Goal: Task Accomplishment & Management: Manage account settings

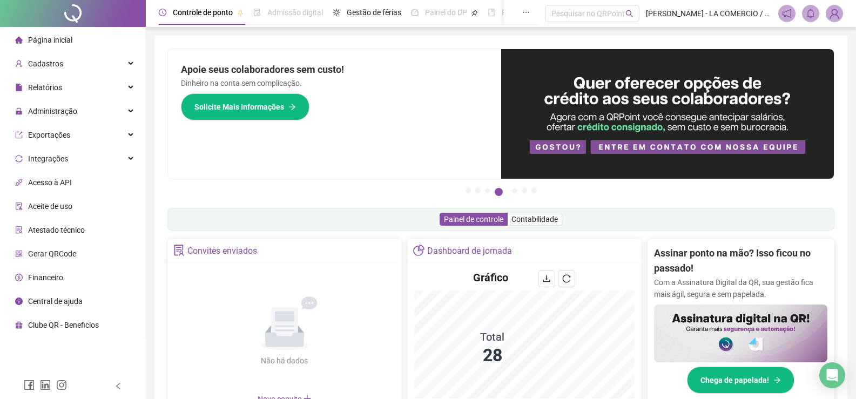
click at [71, 37] on span "Página inicial" at bounding box center [50, 40] width 44 height 9
click at [80, 110] on div "Administração" at bounding box center [72, 111] width 141 height 22
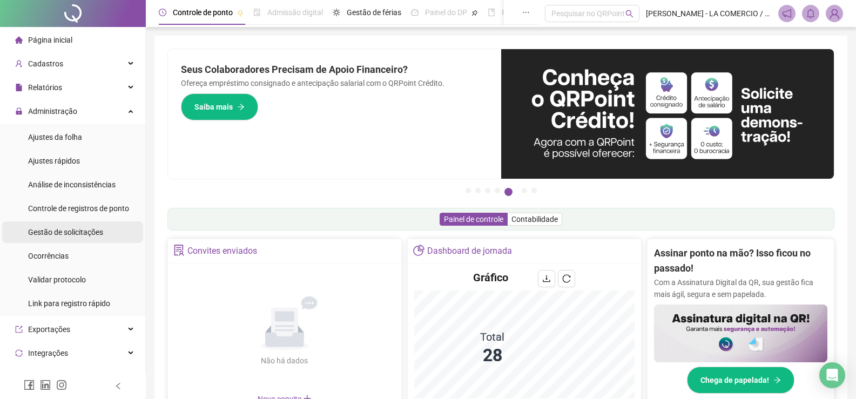
click at [98, 228] on span "Gestão de solicitações" at bounding box center [65, 232] width 75 height 9
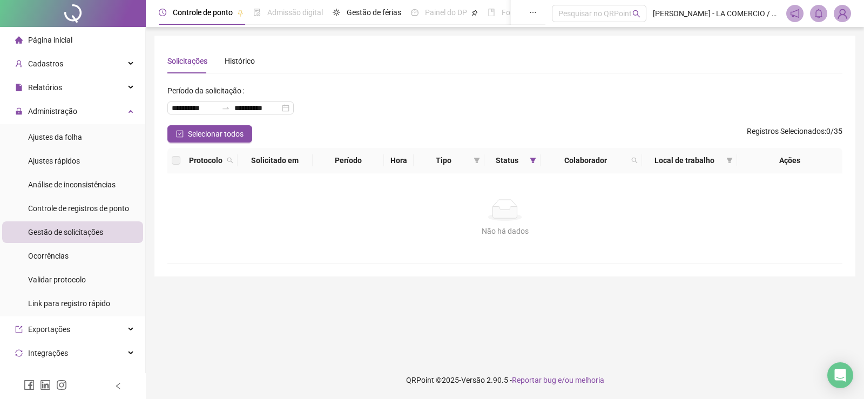
click at [45, 43] on span "Página inicial" at bounding box center [50, 40] width 44 height 9
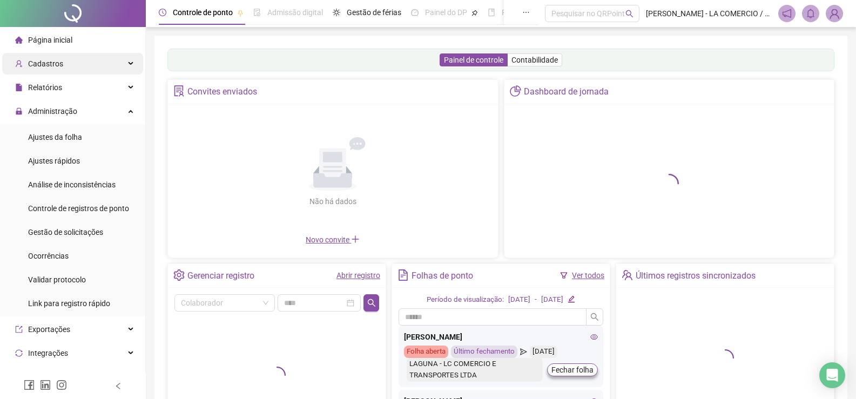
click at [71, 66] on div "Cadastros" at bounding box center [72, 64] width 141 height 22
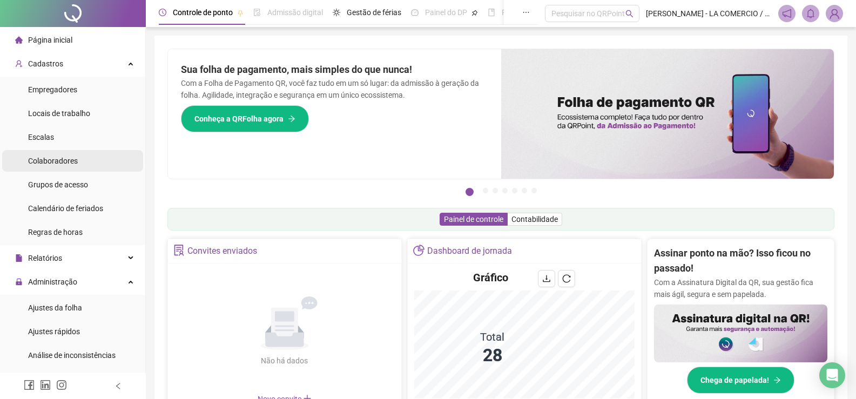
click at [66, 159] on span "Colaboradores" at bounding box center [53, 161] width 50 height 9
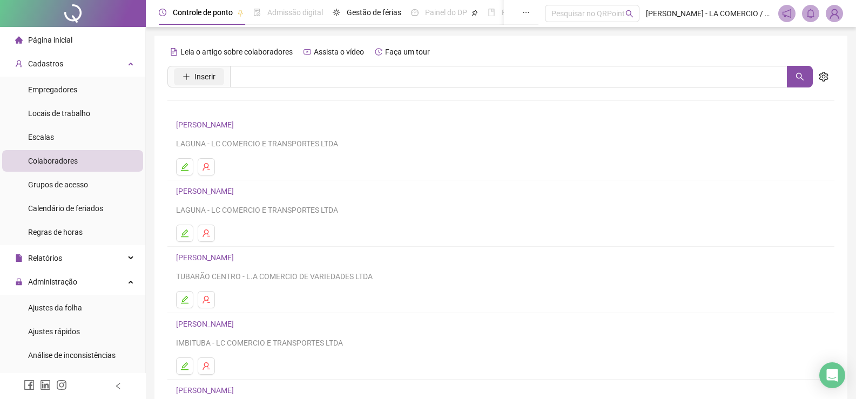
click at [198, 76] on span "Inserir" at bounding box center [204, 77] width 21 height 12
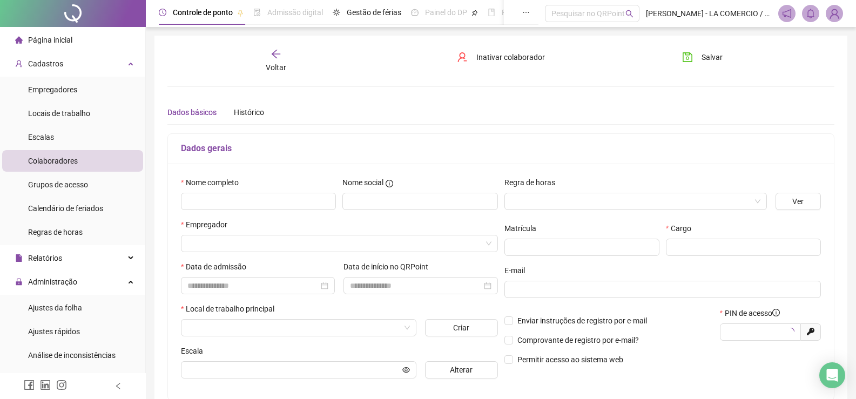
type input "*****"
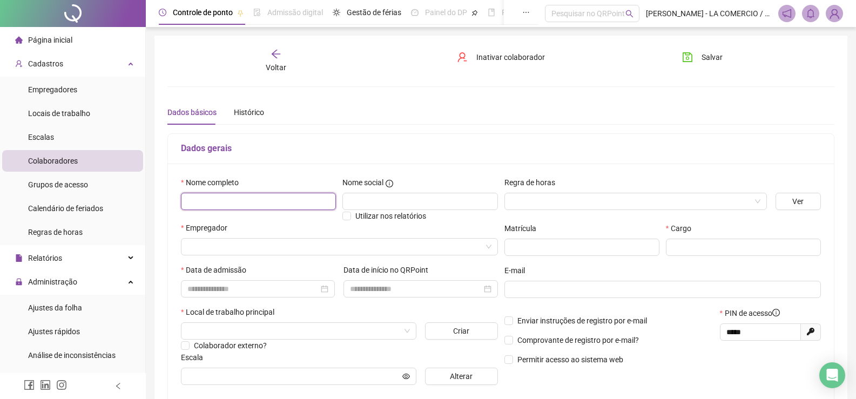
click at [192, 198] on input "text" at bounding box center [258, 201] width 155 height 17
paste input "**********"
type input "**********"
click at [215, 241] on input "search" at bounding box center [334, 247] width 294 height 16
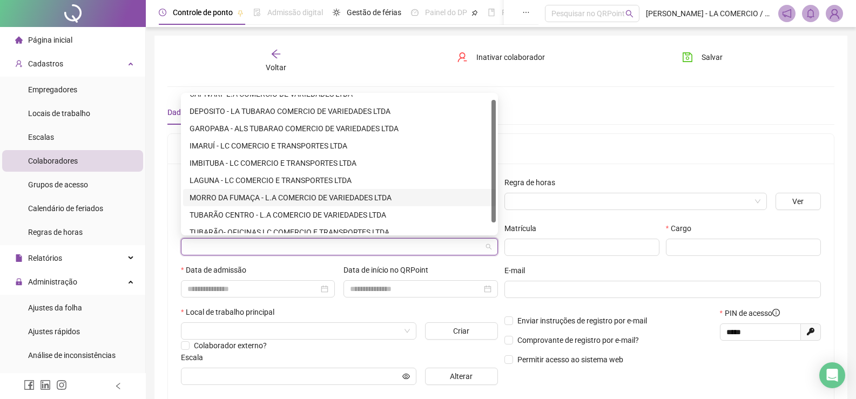
scroll to position [17, 0]
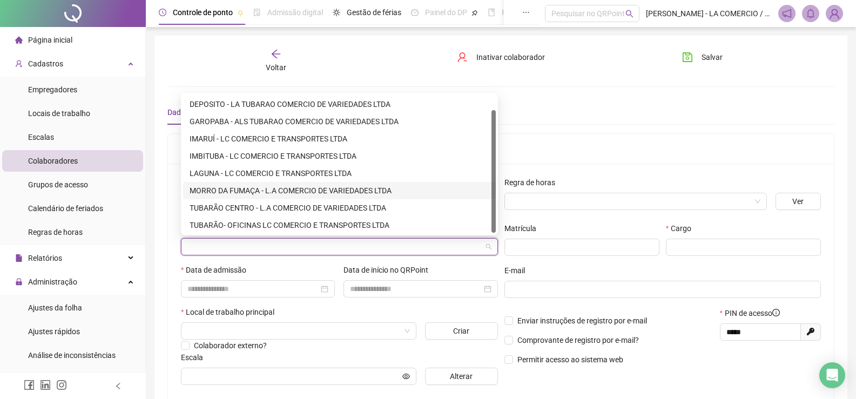
drag, startPoint x: 494, startPoint y: 214, endPoint x: 494, endPoint y: 229, distance: 15.1
click at [494, 229] on div at bounding box center [493, 171] width 4 height 123
click at [384, 226] on div "TUBARÃO- OFICINAS LC COMERCIO E TRANSPORTES LTDA" at bounding box center [340, 225] width 300 height 12
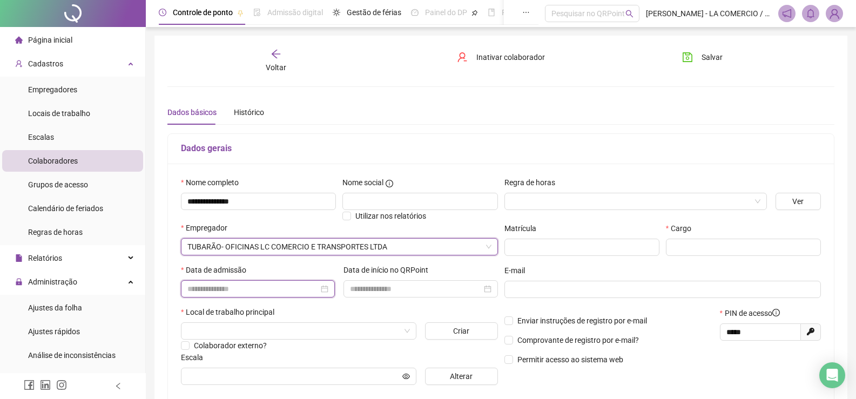
click at [210, 287] on input at bounding box center [252, 289] width 131 height 12
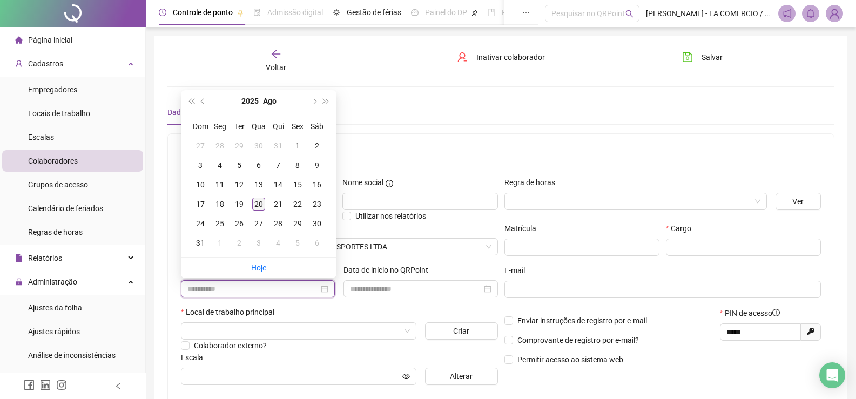
type input "**********"
click at [258, 202] on div "20" at bounding box center [258, 204] width 13 height 13
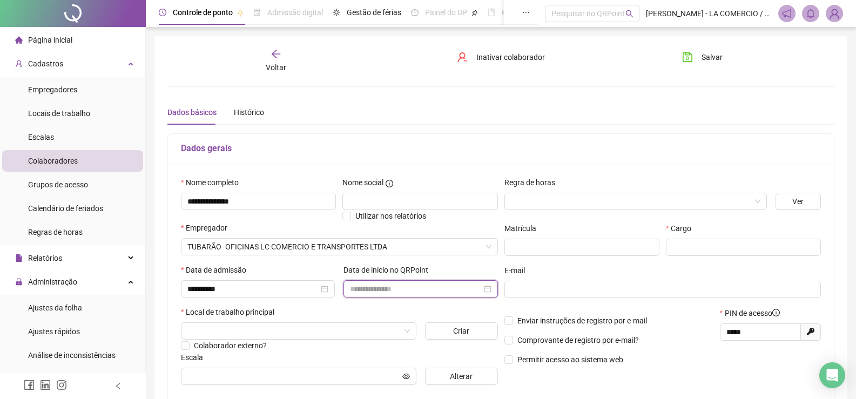
click at [373, 288] on input at bounding box center [415, 289] width 131 height 12
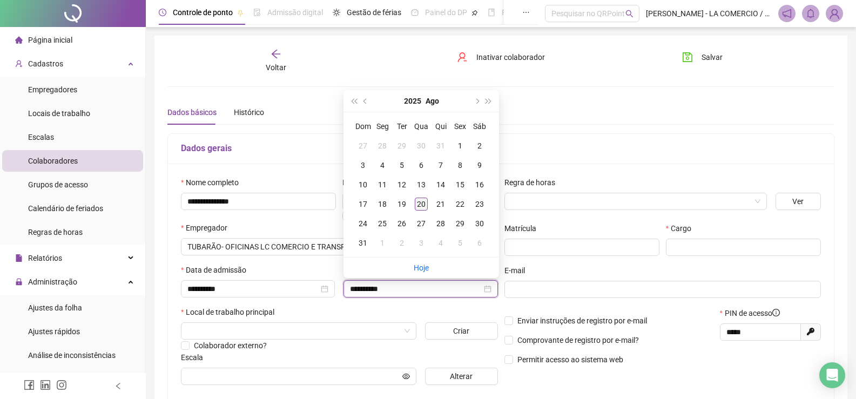
type input "**********"
click at [420, 201] on div "20" at bounding box center [421, 204] width 13 height 13
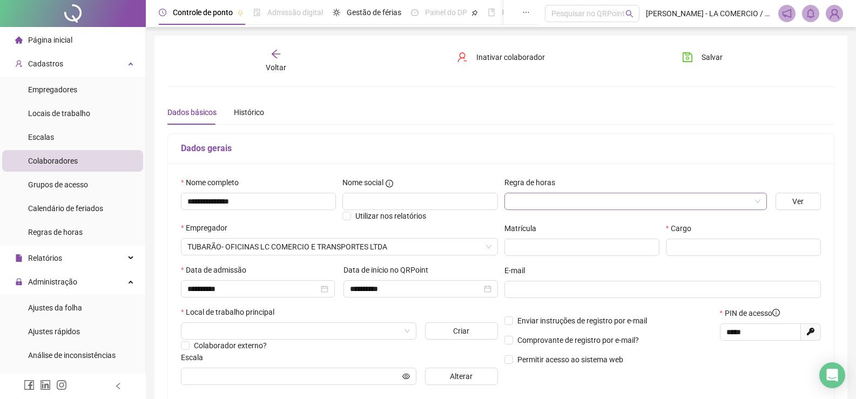
click at [539, 197] on input "search" at bounding box center [631, 201] width 240 height 16
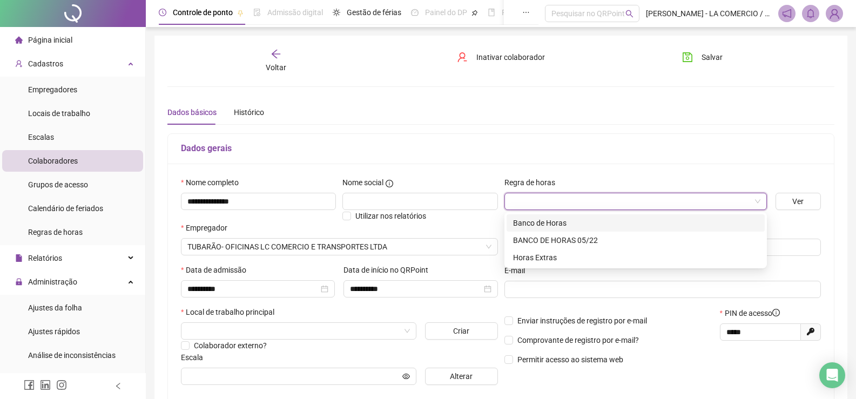
click at [539, 218] on div "Banco de Horas" at bounding box center [635, 223] width 245 height 12
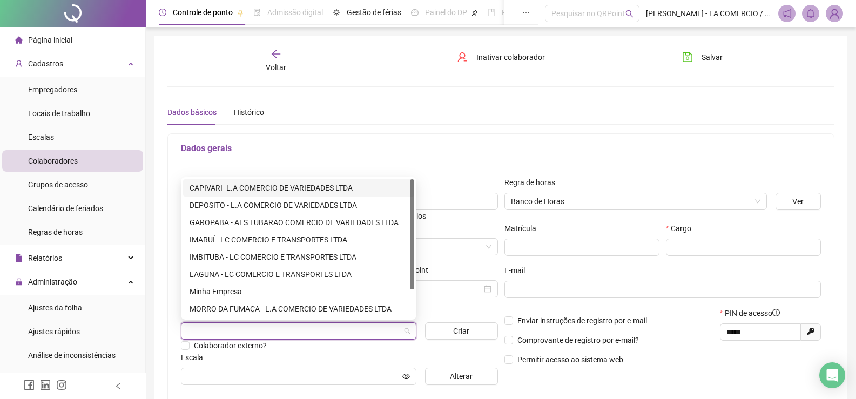
click at [225, 329] on input "search" at bounding box center [293, 331] width 213 height 16
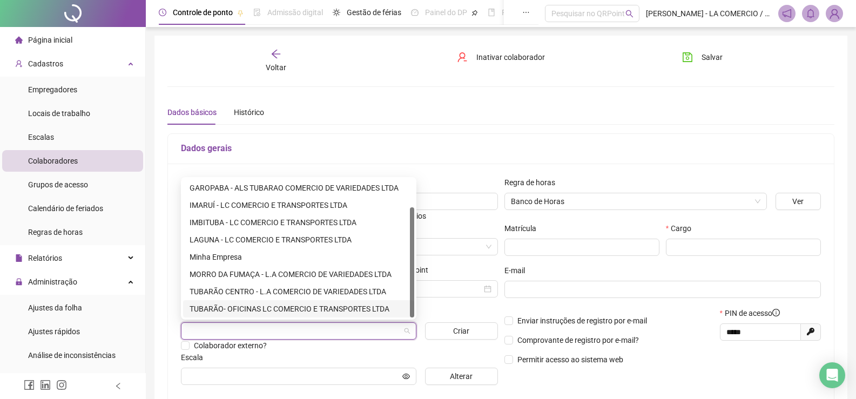
click at [274, 306] on div "TUBARÃO- OFICINAS LC COMERCIO E TRANSPORTES LTDA" at bounding box center [299, 309] width 218 height 12
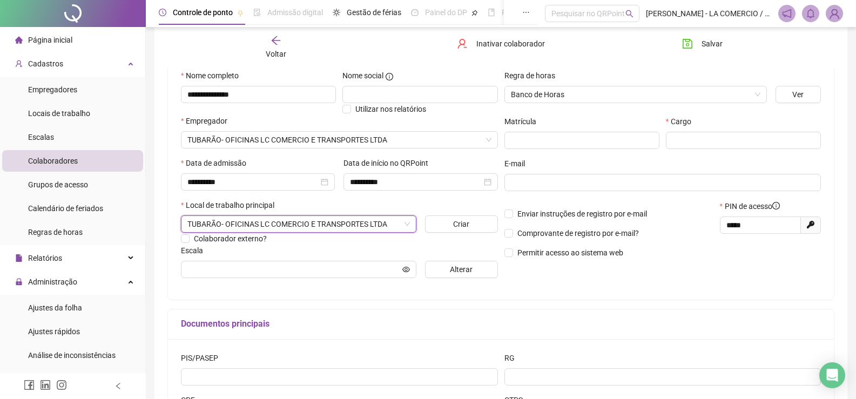
scroll to position [108, 0]
click at [457, 266] on span "Alterar" at bounding box center [461, 268] width 23 height 12
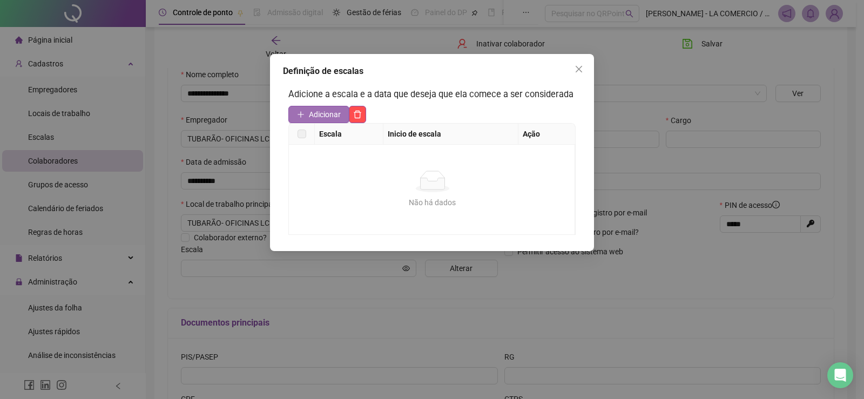
click at [324, 109] on span "Adicionar" at bounding box center [325, 115] width 32 height 12
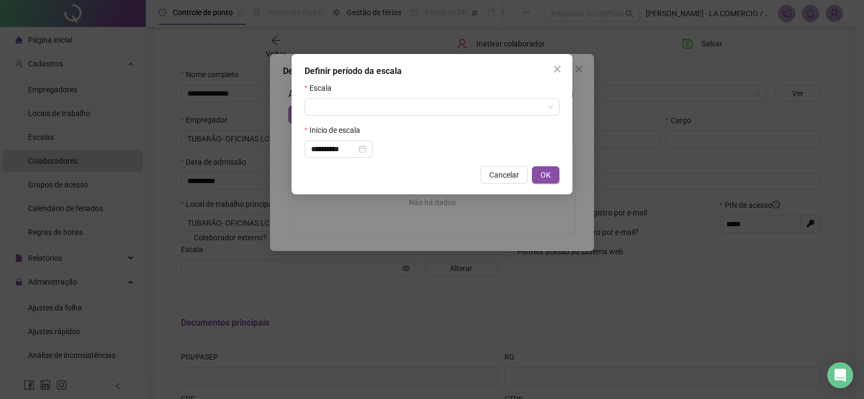
click at [324, 108] on input "search" at bounding box center [427, 107] width 232 height 16
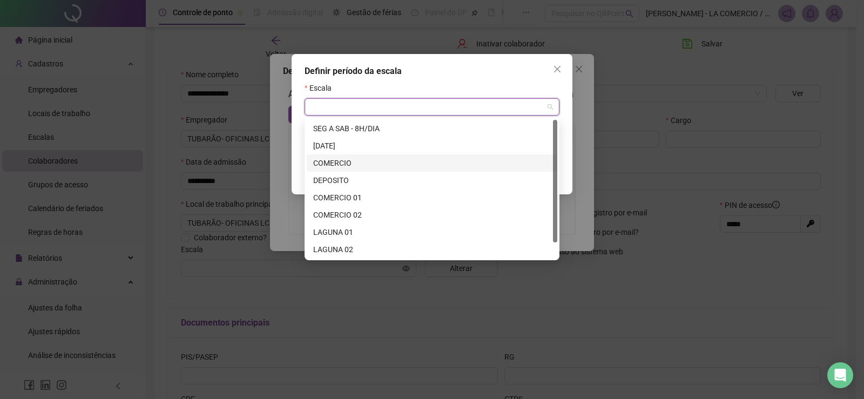
click at [337, 158] on div "COMERCIO" at bounding box center [432, 163] width 238 height 12
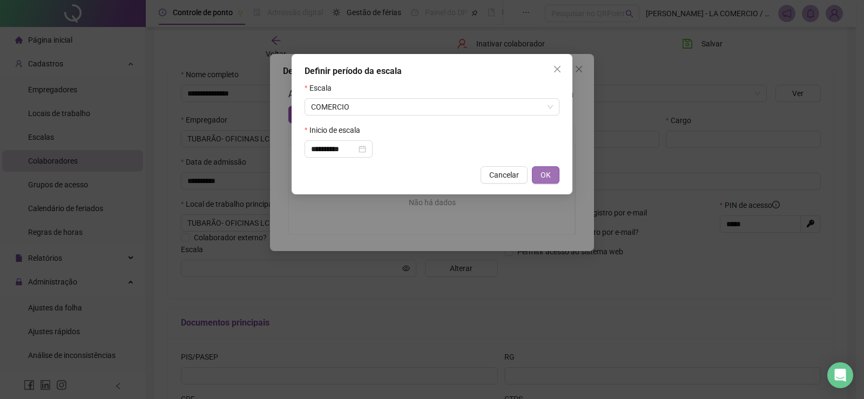
click at [548, 172] on span "OK" at bounding box center [546, 175] width 10 height 12
type input "********"
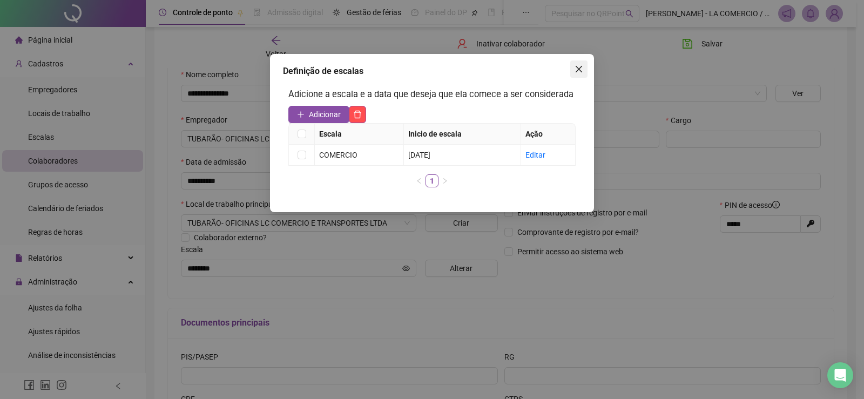
click at [576, 67] on icon "close" at bounding box center [579, 69] width 9 height 9
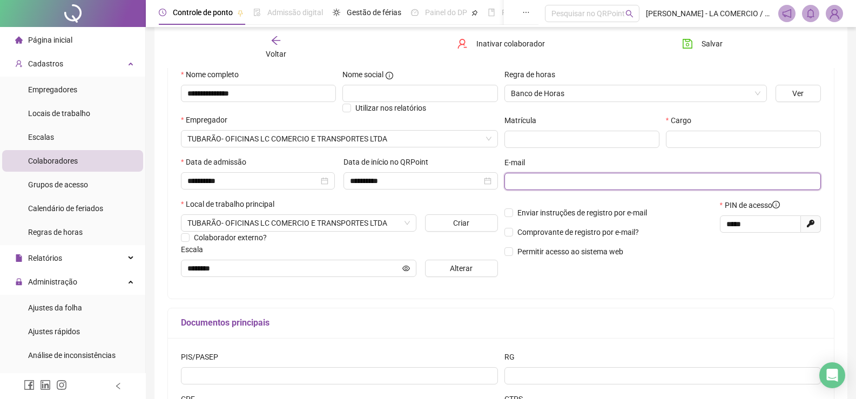
click at [525, 181] on input "text" at bounding box center [662, 181] width 302 height 12
paste input "**********"
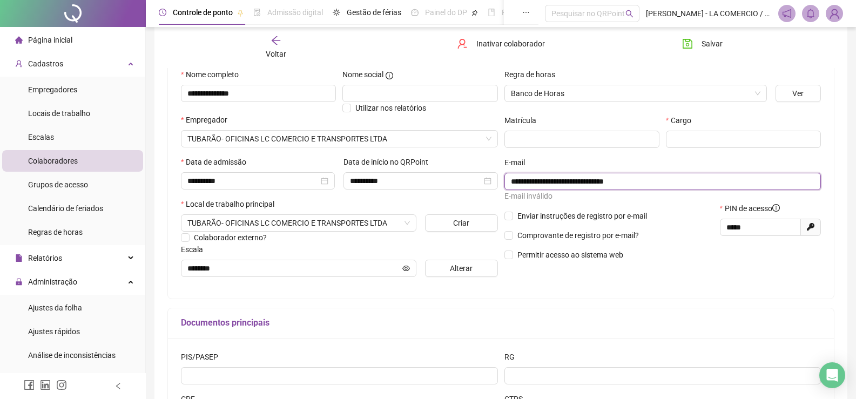
click at [522, 181] on input "**********" at bounding box center [662, 181] width 302 height 12
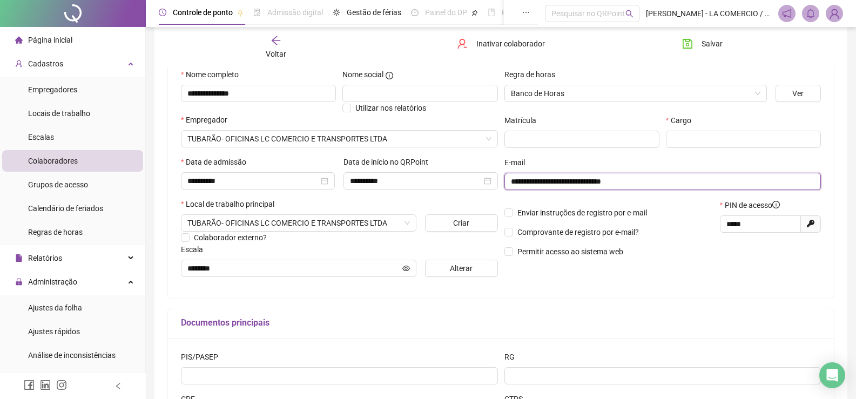
type input "**********"
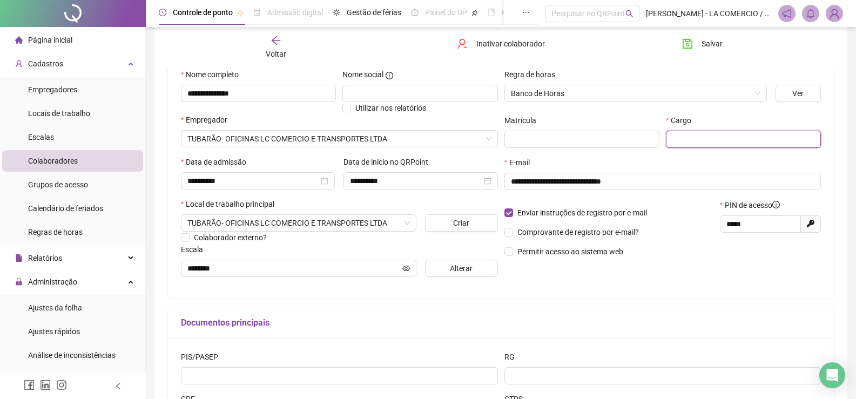
click at [683, 141] on input "text" at bounding box center [743, 139] width 155 height 17
type input "*********"
click at [706, 44] on span "Salvar" at bounding box center [711, 44] width 21 height 12
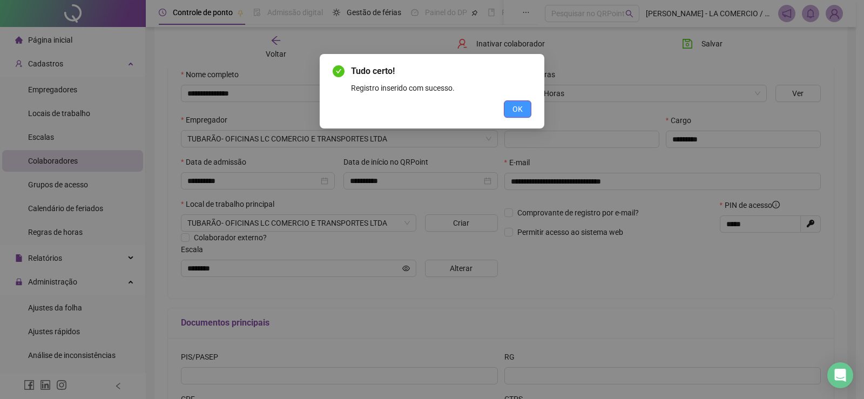
click at [518, 107] on span "OK" at bounding box center [517, 109] width 10 height 12
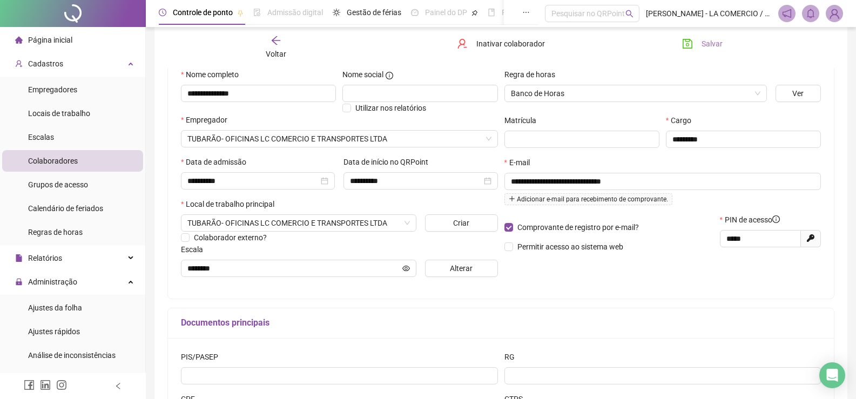
click at [702, 46] on span "Salvar" at bounding box center [711, 44] width 21 height 12
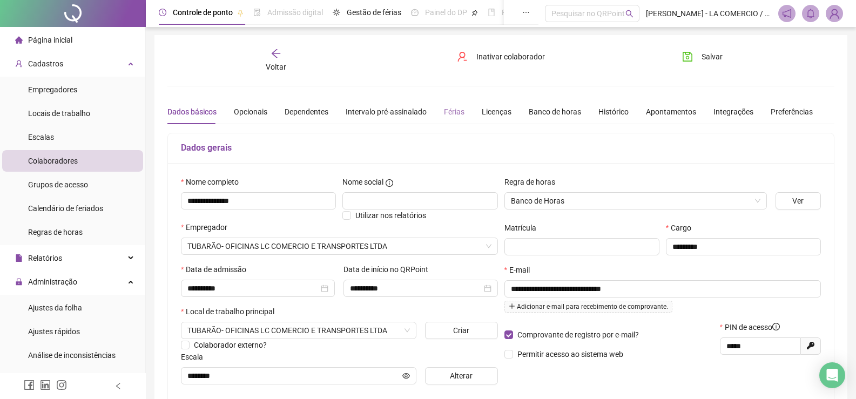
scroll to position [0, 0]
click at [708, 64] on button "Salvar" at bounding box center [702, 57] width 57 height 17
click at [278, 61] on div "Voltar" at bounding box center [276, 61] width 104 height 25
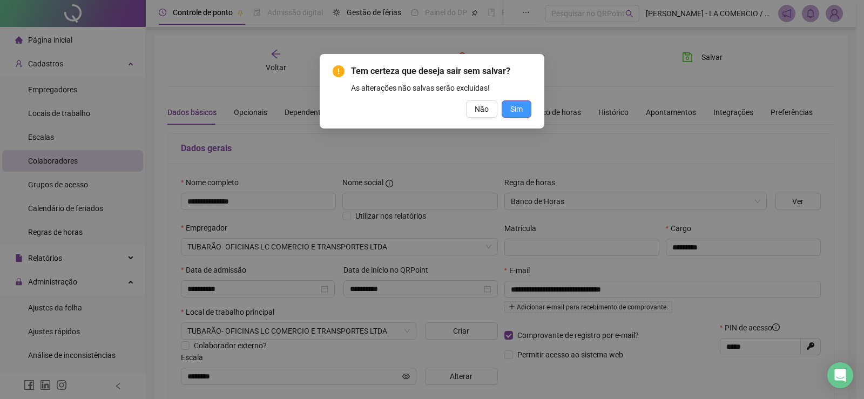
click at [520, 107] on span "Sim" at bounding box center [516, 109] width 12 height 12
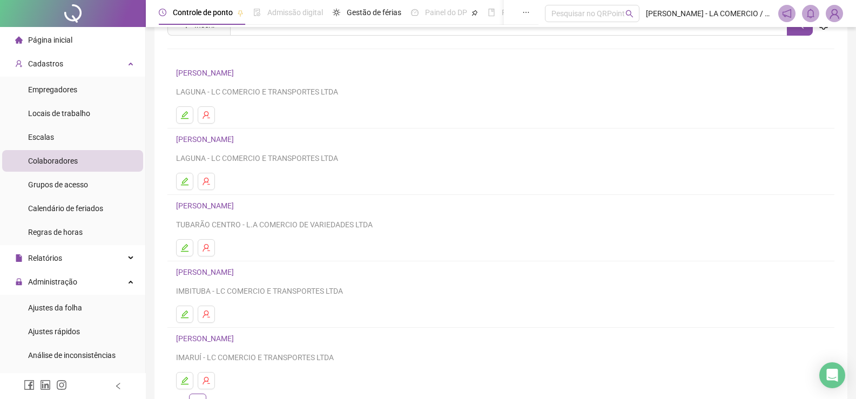
scroll to position [123, 0]
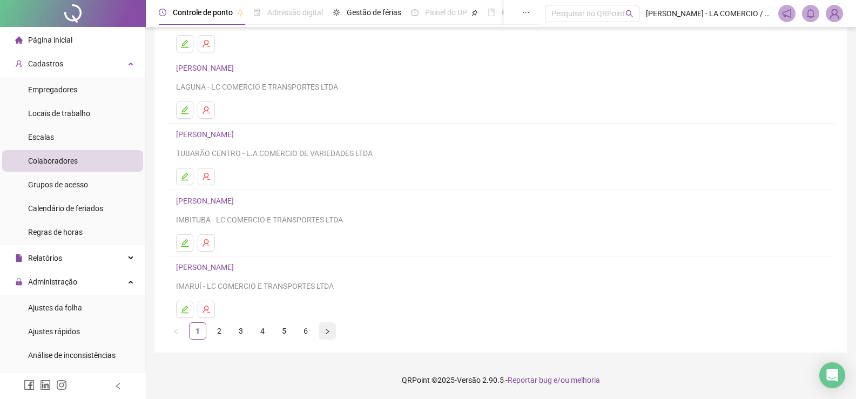
click at [327, 332] on icon "right" at bounding box center [327, 331] width 6 height 6
click at [331, 333] on button "button" at bounding box center [327, 330] width 17 height 17
click at [324, 328] on icon "right" at bounding box center [327, 331] width 6 height 6
click at [325, 332] on icon "right" at bounding box center [327, 331] width 6 height 6
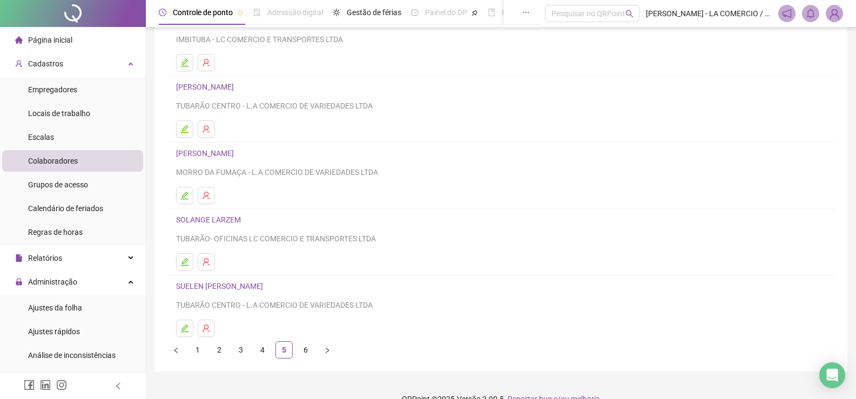
scroll to position [108, 0]
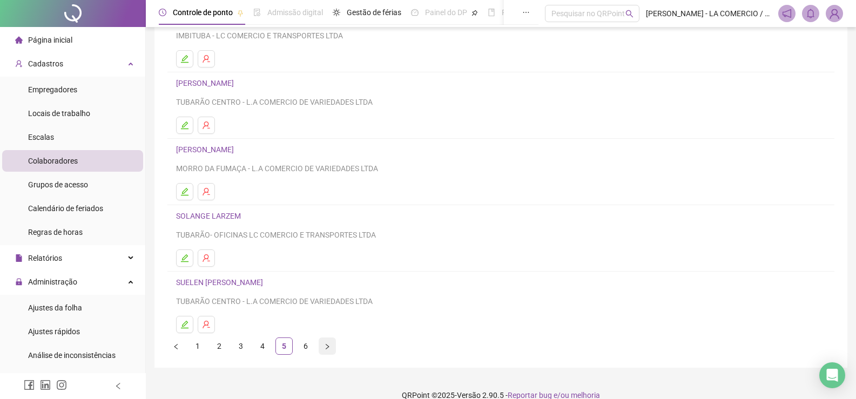
click at [330, 348] on icon "right" at bounding box center [327, 346] width 6 height 6
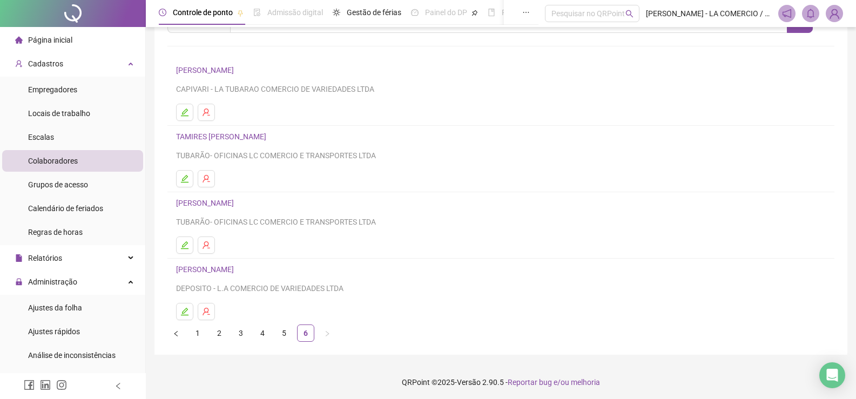
scroll to position [57, 0]
click at [197, 332] on link "1" at bounding box center [198, 331] width 16 height 16
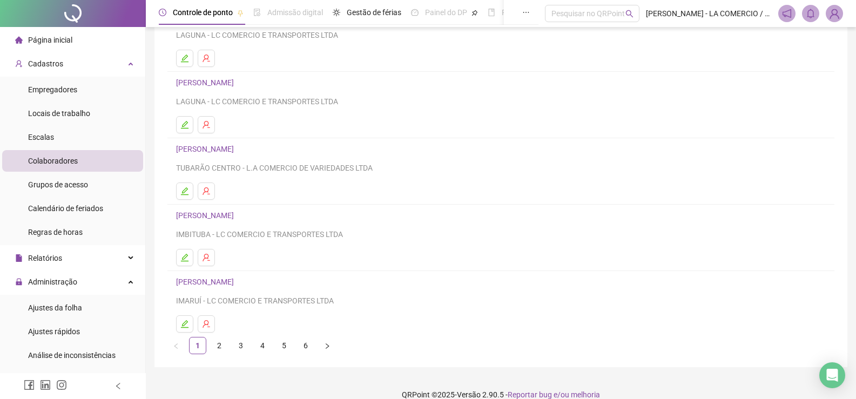
scroll to position [123, 0]
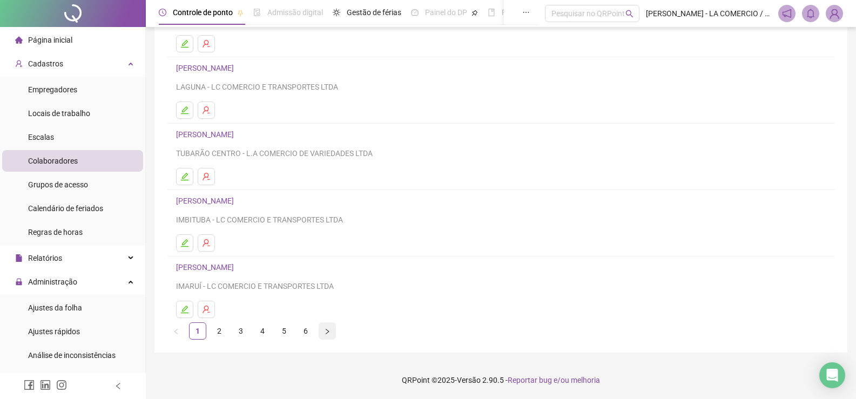
click at [331, 336] on button "button" at bounding box center [327, 330] width 17 height 17
click at [328, 328] on icon "right" at bounding box center [327, 331] width 6 height 6
click at [327, 336] on button "button" at bounding box center [327, 330] width 17 height 17
click at [325, 329] on icon "right" at bounding box center [327, 331] width 6 height 6
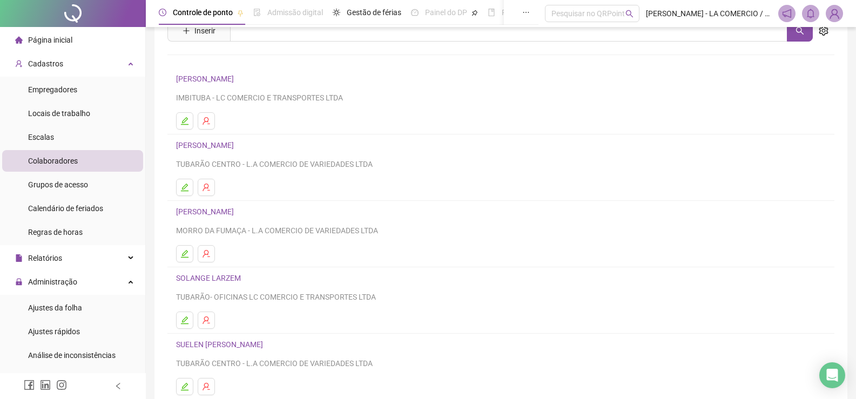
scroll to position [108, 0]
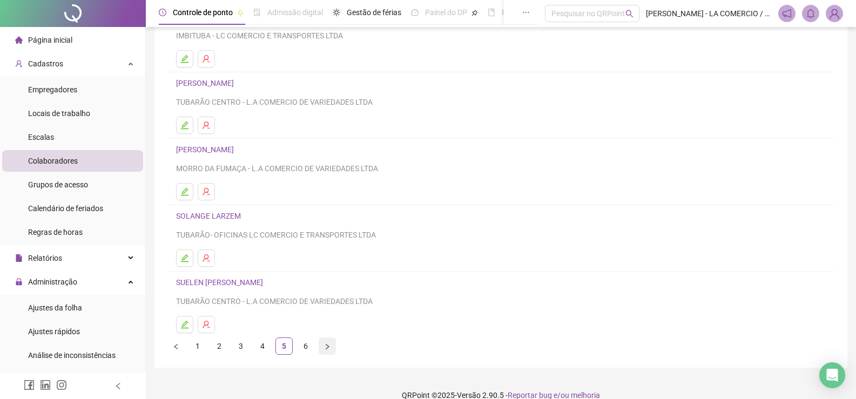
click at [325, 345] on icon "right" at bounding box center [327, 346] width 6 height 6
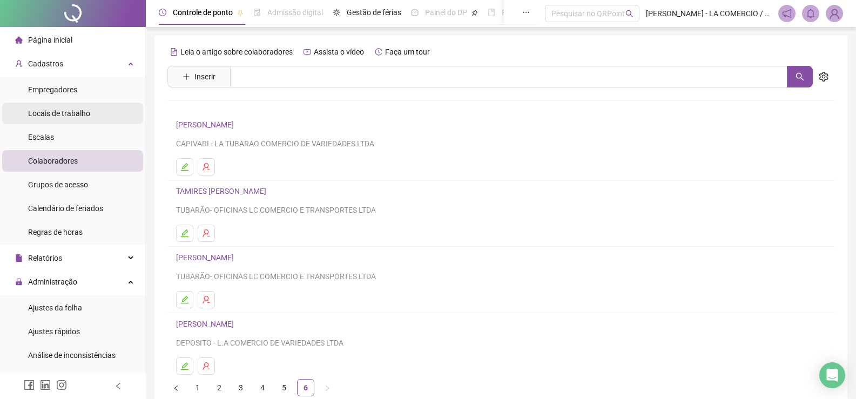
click at [86, 114] on span "Locais de trabalho" at bounding box center [59, 113] width 62 height 9
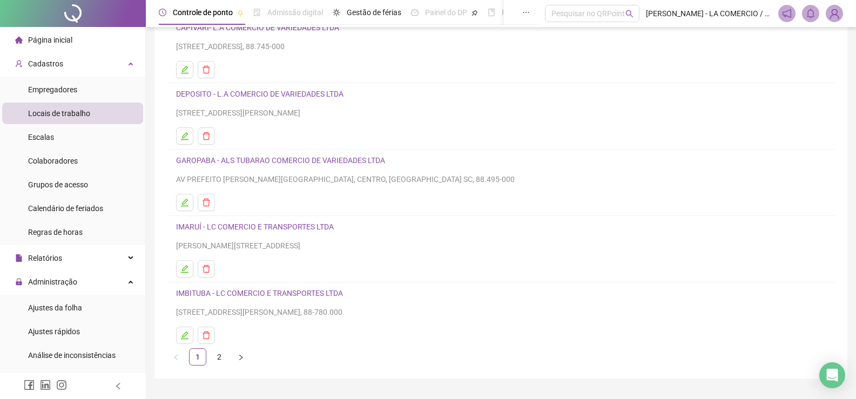
scroll to position [123, 0]
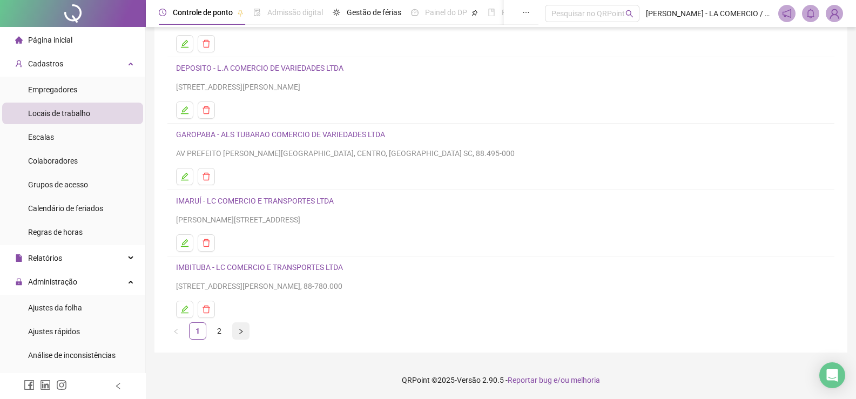
click at [244, 334] on icon "right" at bounding box center [241, 331] width 6 height 6
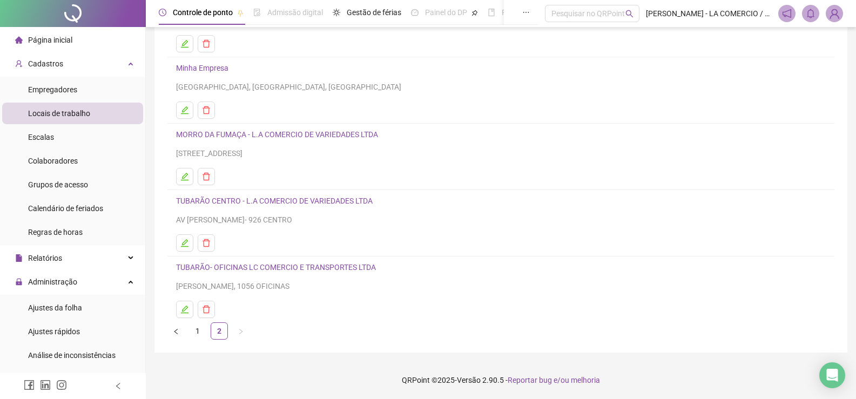
click at [275, 267] on link "TUBARÃO- OFICINAS LC COMERCIO E TRANSPORTES LTDA" at bounding box center [276, 267] width 200 height 9
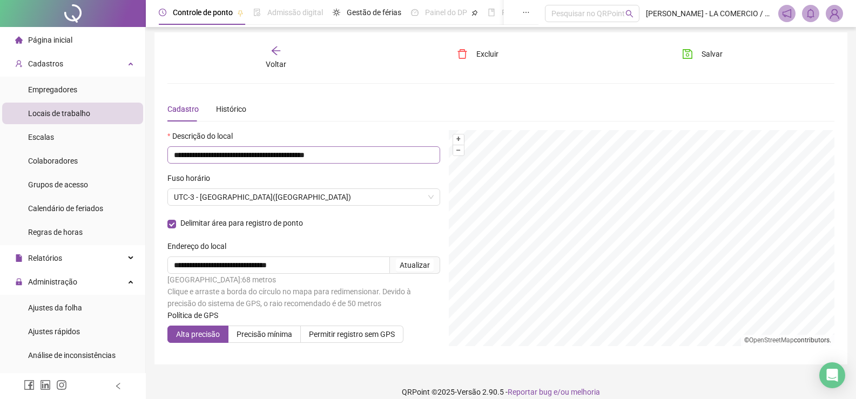
scroll to position [0, 0]
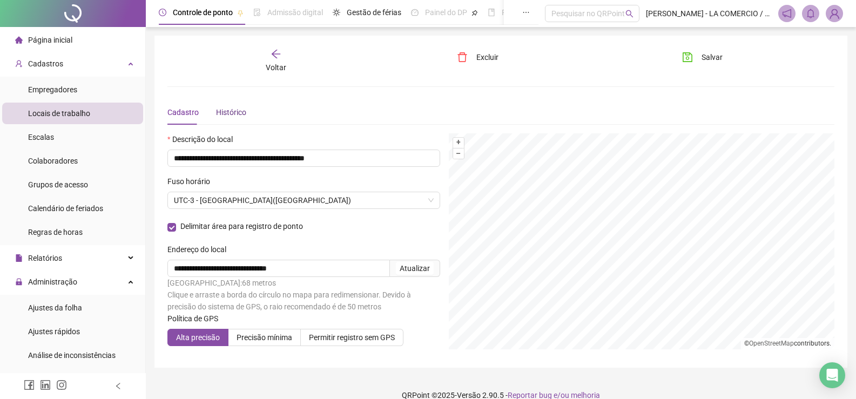
click at [240, 114] on div "Histórico" at bounding box center [231, 112] width 30 height 12
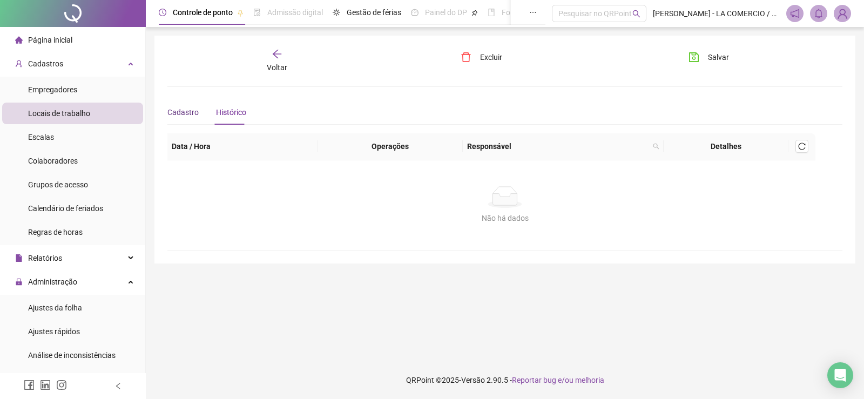
click at [197, 114] on div "Cadastro" at bounding box center [182, 112] width 31 height 12
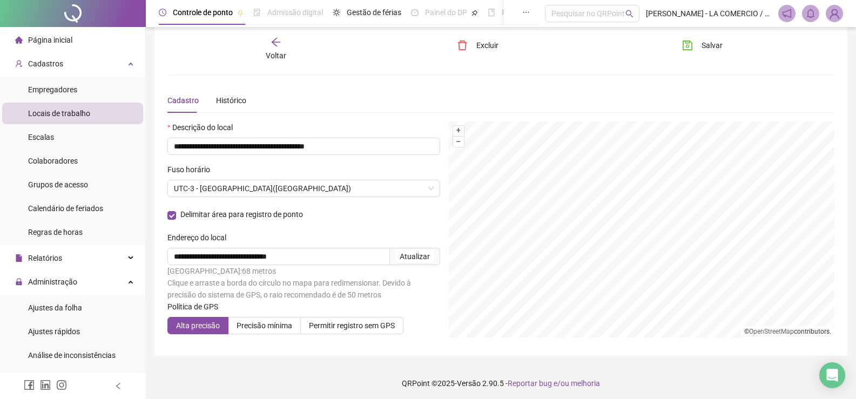
scroll to position [15, 0]
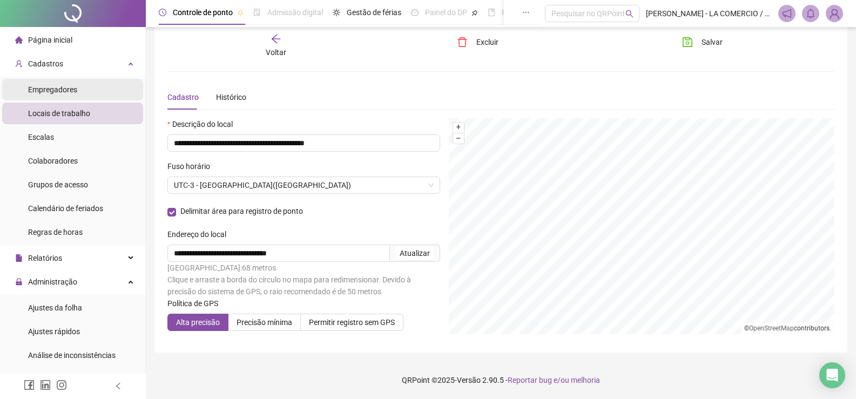
click at [62, 88] on span "Empregadores" at bounding box center [52, 89] width 49 height 9
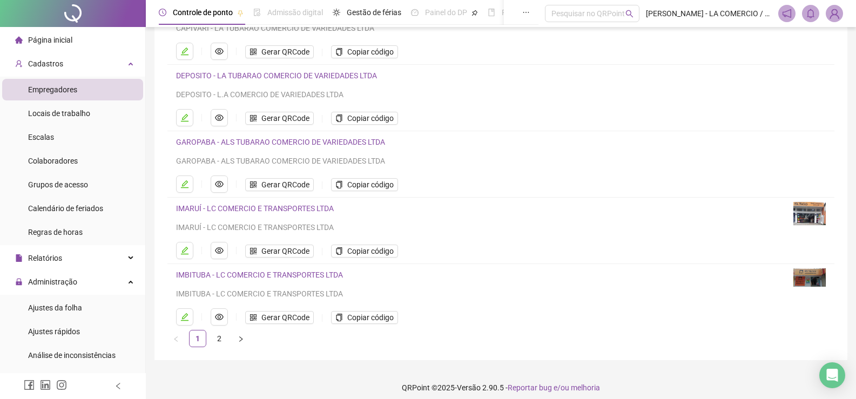
scroll to position [123, 0]
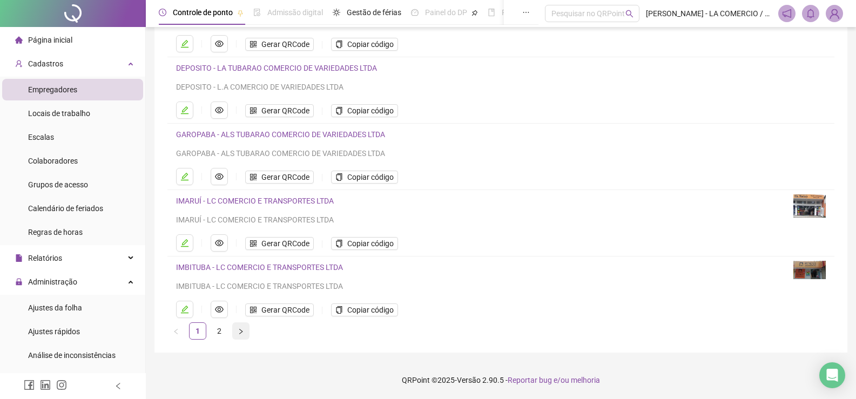
click at [238, 332] on icon "right" at bounding box center [241, 331] width 6 height 6
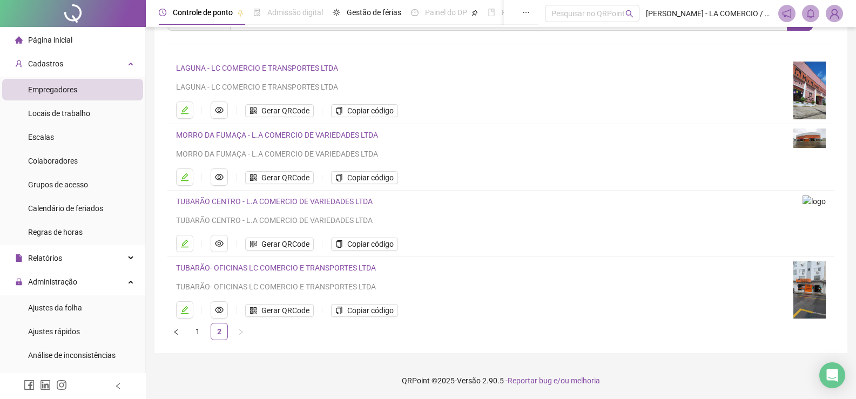
scroll to position [57, 0]
click at [269, 268] on link "TUBARÃO- OFICINAS LC COMERCIO E TRANSPORTES LTDA" at bounding box center [276, 267] width 200 height 9
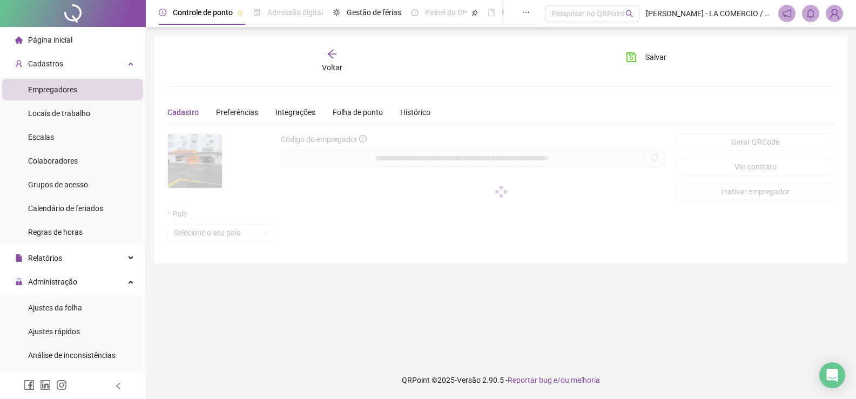
scroll to position [0, 0]
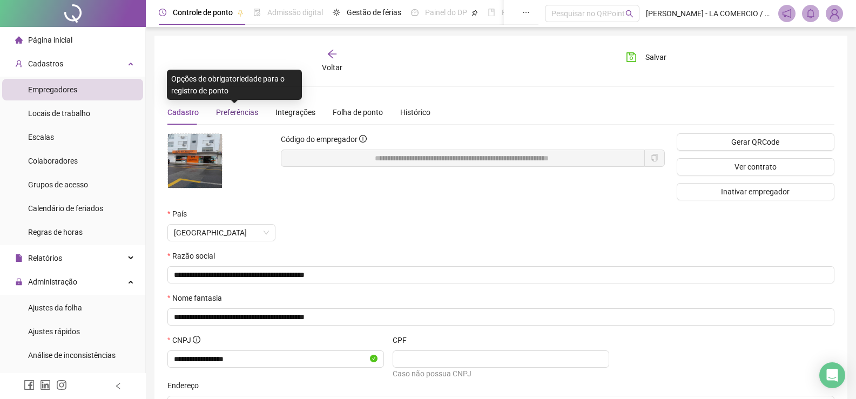
click at [242, 113] on span "Preferências" at bounding box center [237, 112] width 42 height 9
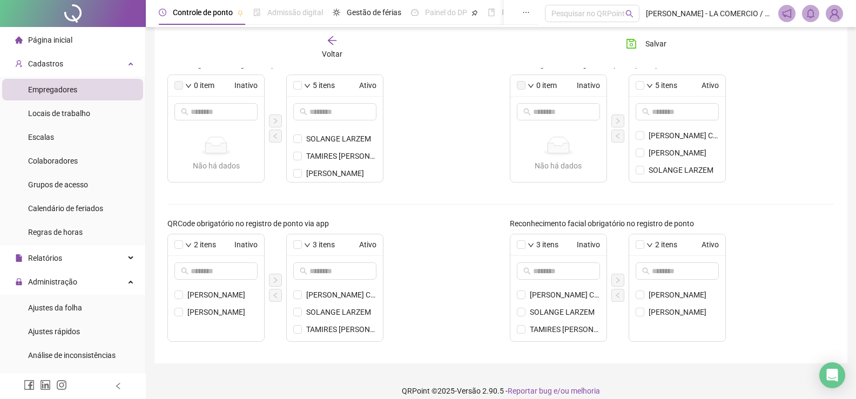
scroll to position [363, 0]
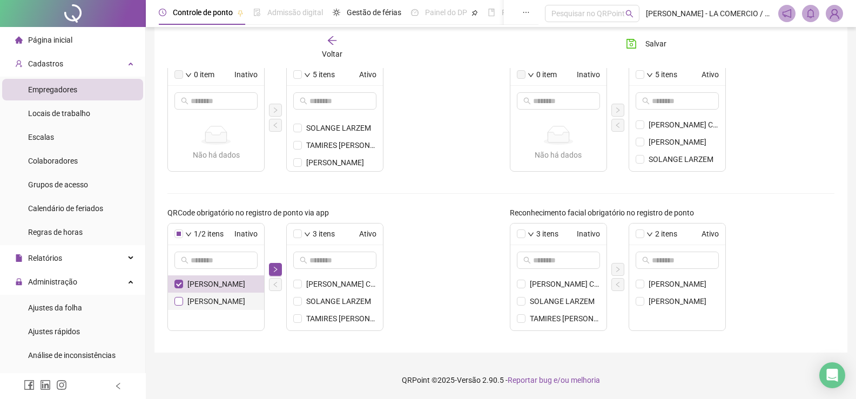
click at [182, 300] on span at bounding box center [178, 301] width 9 height 9
click at [273, 268] on icon "right" at bounding box center [275, 269] width 6 height 6
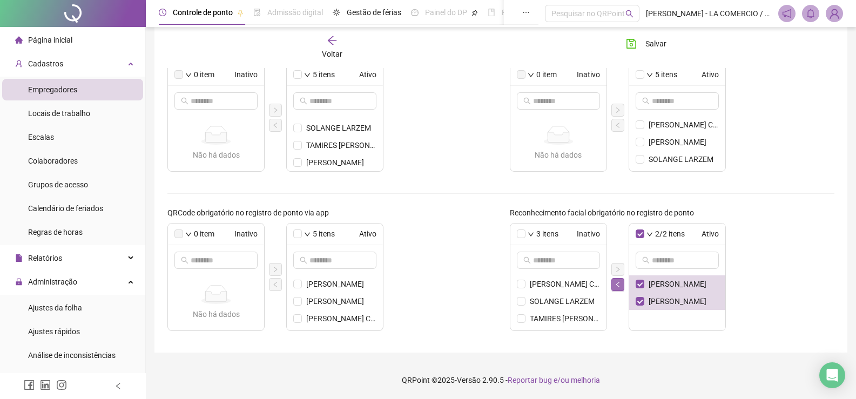
click at [618, 281] on icon "left" at bounding box center [617, 284] width 6 height 6
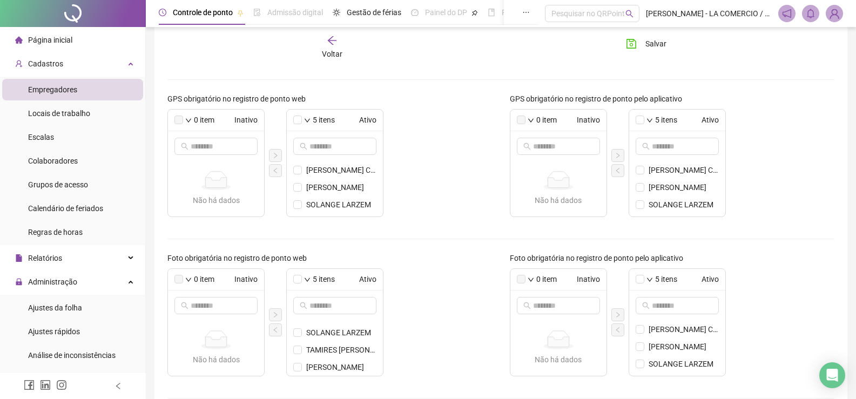
scroll to position [93, 0]
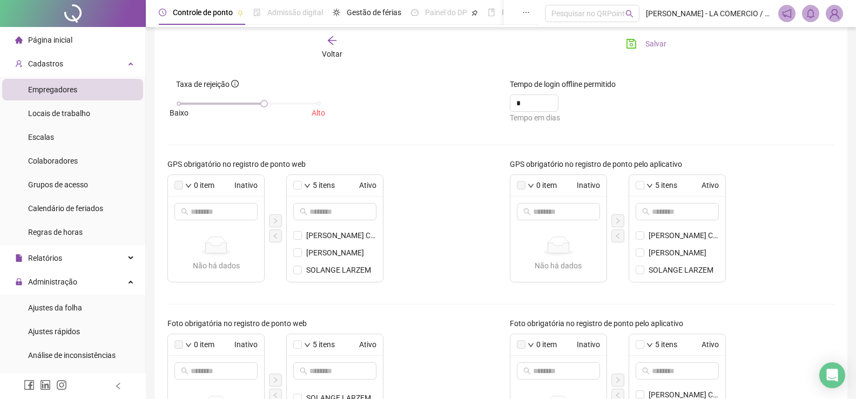
click at [654, 43] on span "Salvar" at bounding box center [655, 44] width 21 height 12
click at [71, 45] on div "Página inicial" at bounding box center [43, 40] width 57 height 22
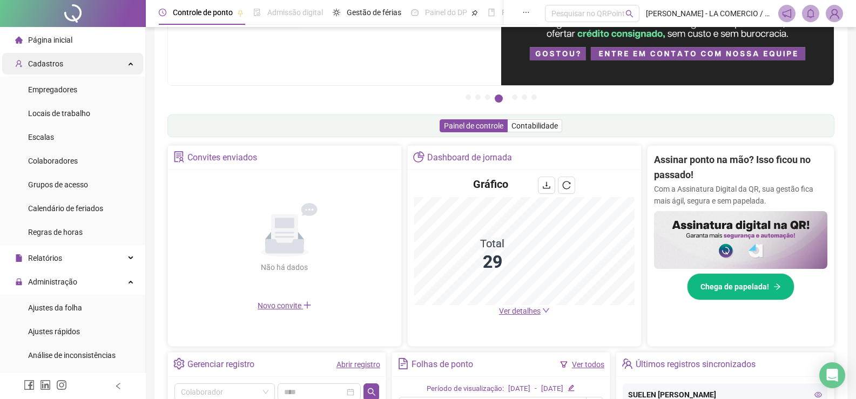
click at [65, 57] on div "Cadastros" at bounding box center [72, 64] width 141 height 22
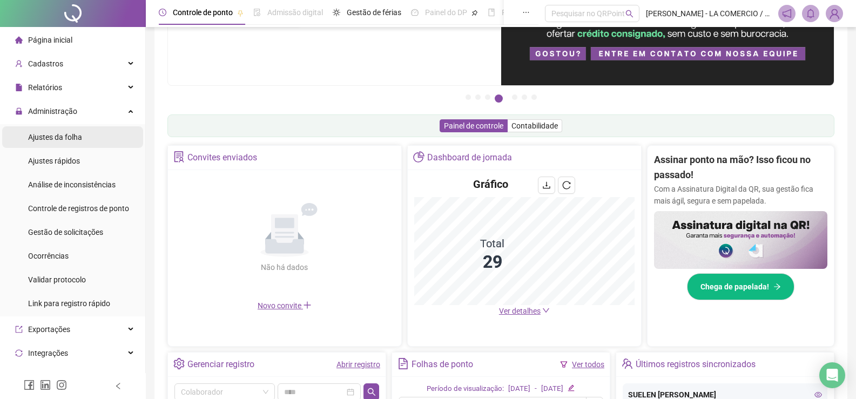
click at [67, 137] on span "Ajustes da folha" at bounding box center [55, 137] width 54 height 9
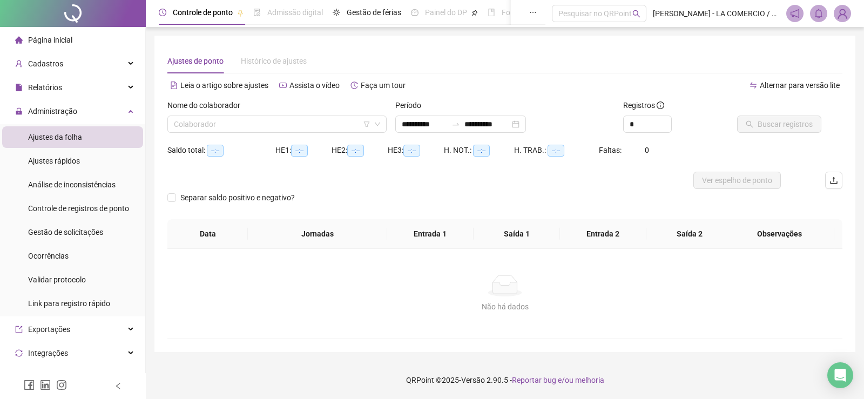
type input "**********"
click at [194, 127] on input "search" at bounding box center [272, 124] width 197 height 16
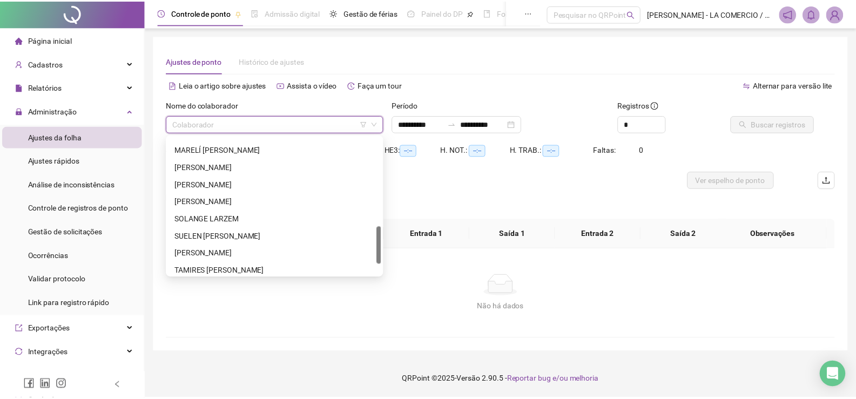
scroll to position [270, 0]
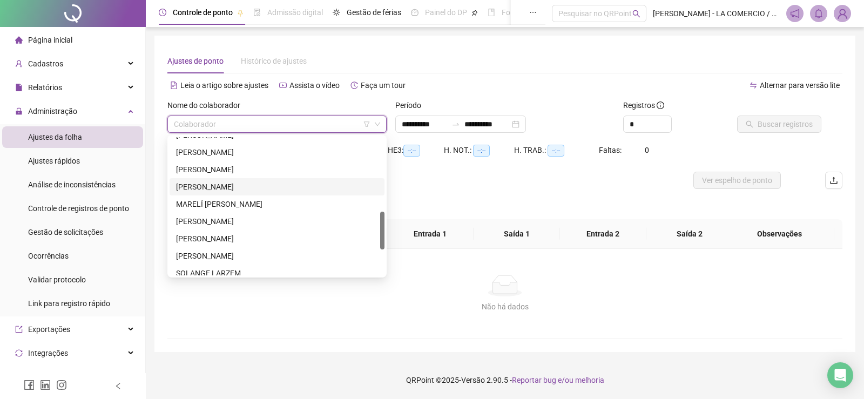
click at [223, 187] on div "LUANA DOS SANTOS ANTUNES" at bounding box center [277, 187] width 202 height 12
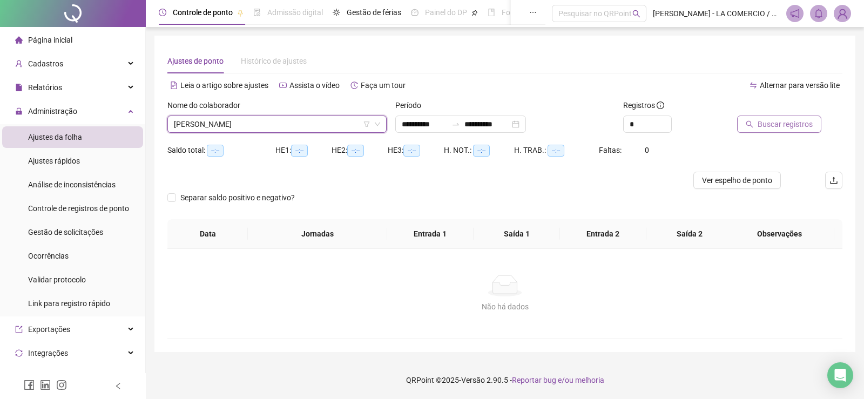
click at [777, 120] on span "Buscar registros" at bounding box center [785, 124] width 55 height 12
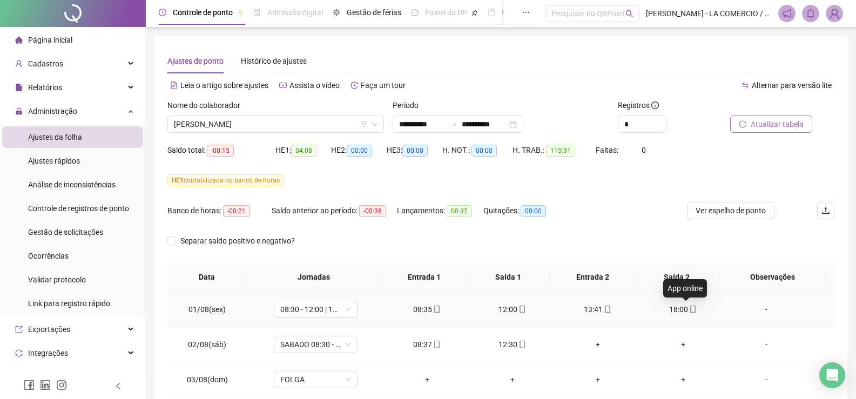
click at [689, 308] on icon "mobile" at bounding box center [693, 310] width 8 height 8
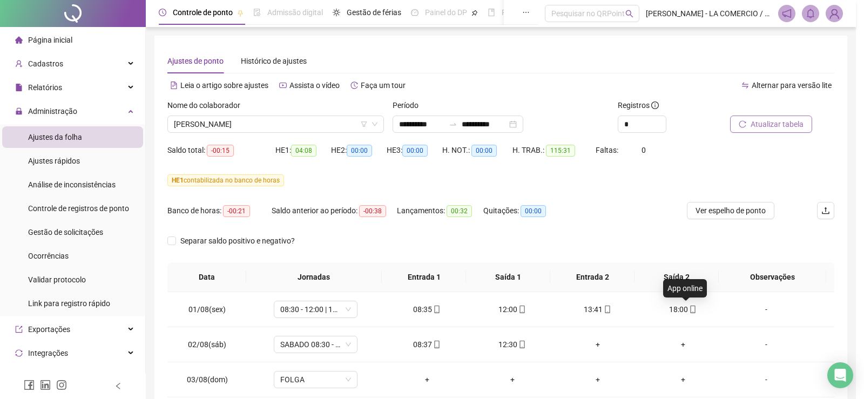
type input "**********"
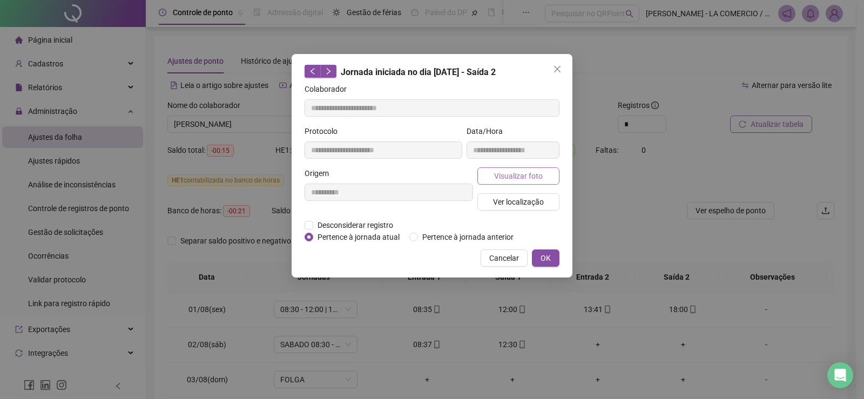
click at [537, 174] on span "Visualizar foto" at bounding box center [518, 176] width 49 height 12
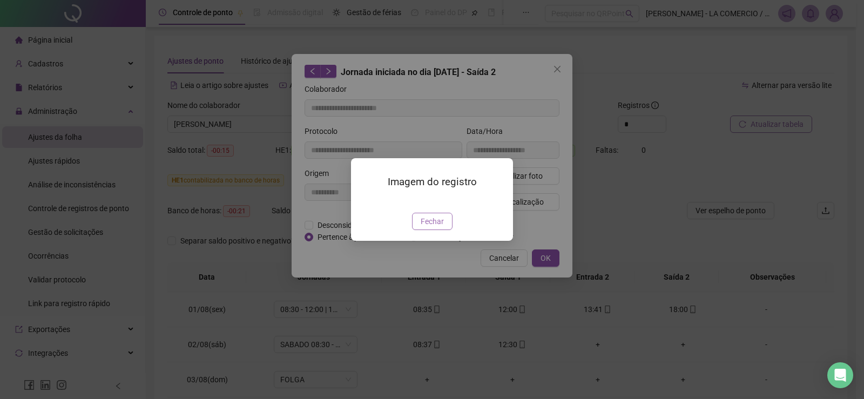
click at [440, 227] on span "Fechar" at bounding box center [432, 221] width 23 height 12
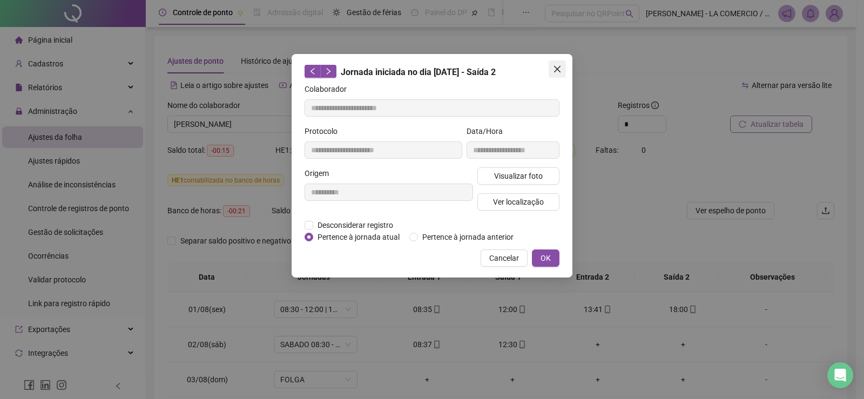
click at [557, 68] on icon "close" at bounding box center [557, 69] width 6 height 6
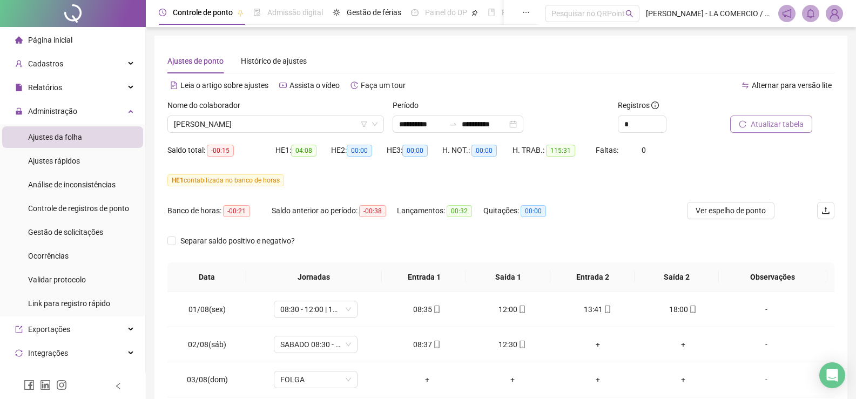
click at [42, 40] on span "Página inicial" at bounding box center [50, 40] width 44 height 9
